Goal: Navigation & Orientation: Find specific page/section

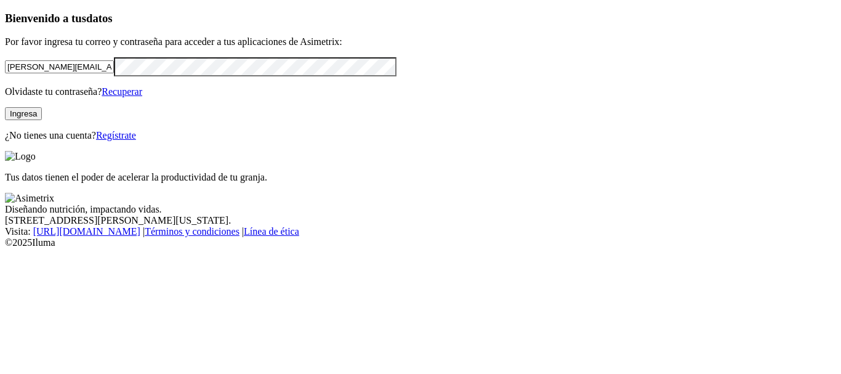
click at [114, 73] on input "[PERSON_NAME][EMAIL_ADDRESS][DOMAIN_NAME]" at bounding box center [59, 66] width 109 height 13
drag, startPoint x: 144, startPoint y: 86, endPoint x: 1, endPoint y: 86, distance: 143.4
click at [5, 86] on div "Bienvenido a tus datos Por favor ingresa tu correo y contraseña para acceder a …" at bounding box center [420, 77] width 831 height 130
type input "[EMAIL_ADDRESS][DOMAIN_NAME]"
click at [42, 120] on button "Ingresa" at bounding box center [23, 113] width 37 height 13
